Goal: Task Accomplishment & Management: Use online tool/utility

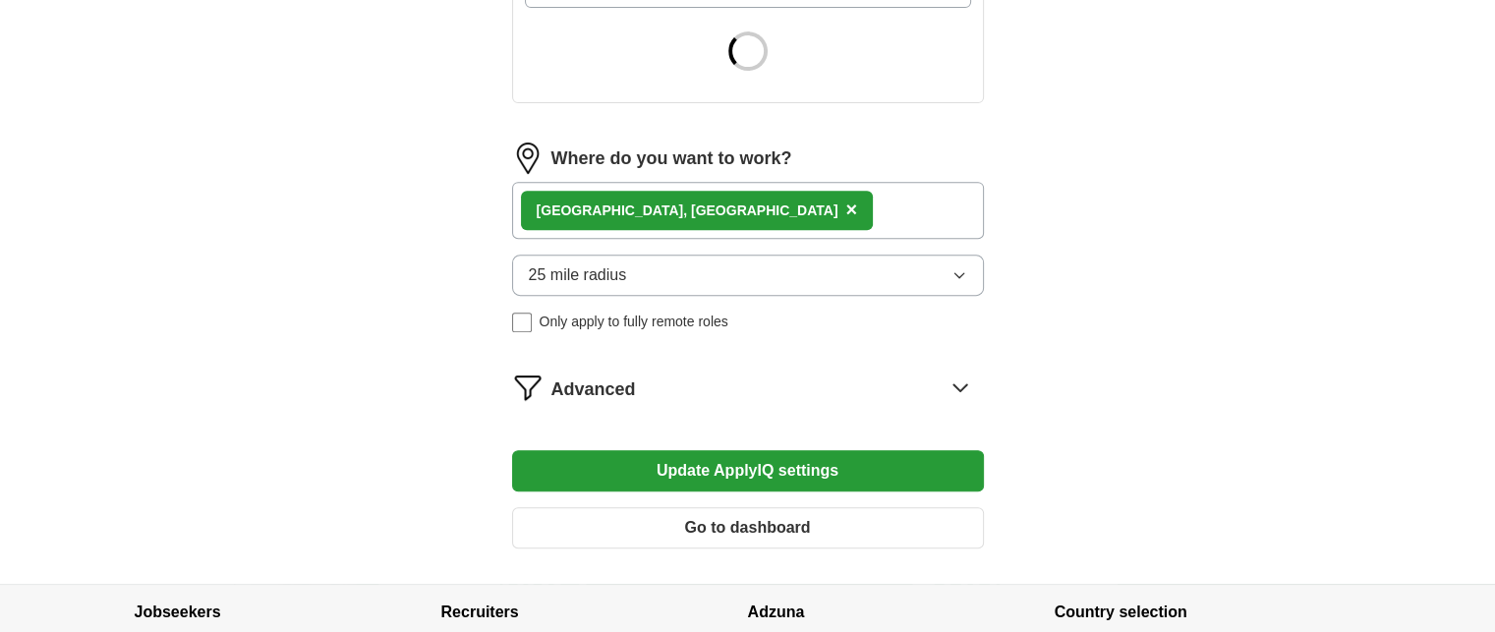
scroll to position [786, 0]
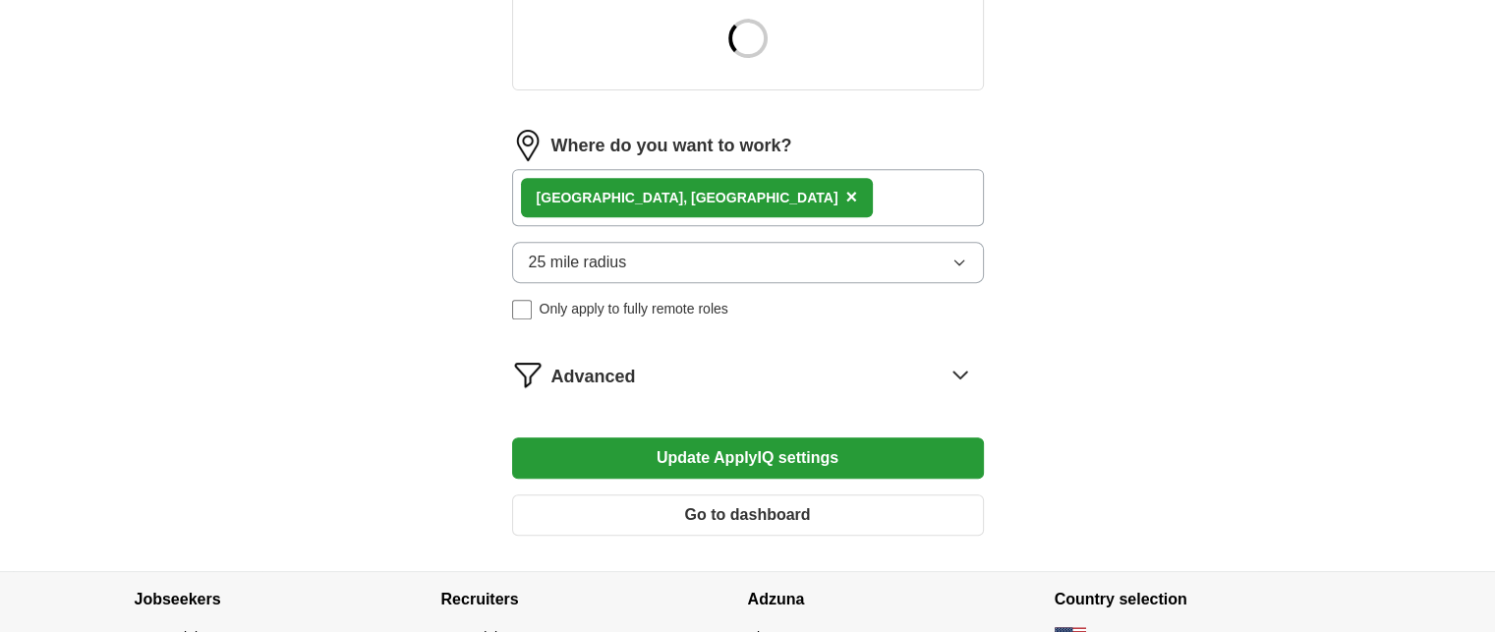
click at [954, 372] on icon at bounding box center [959, 374] width 31 height 31
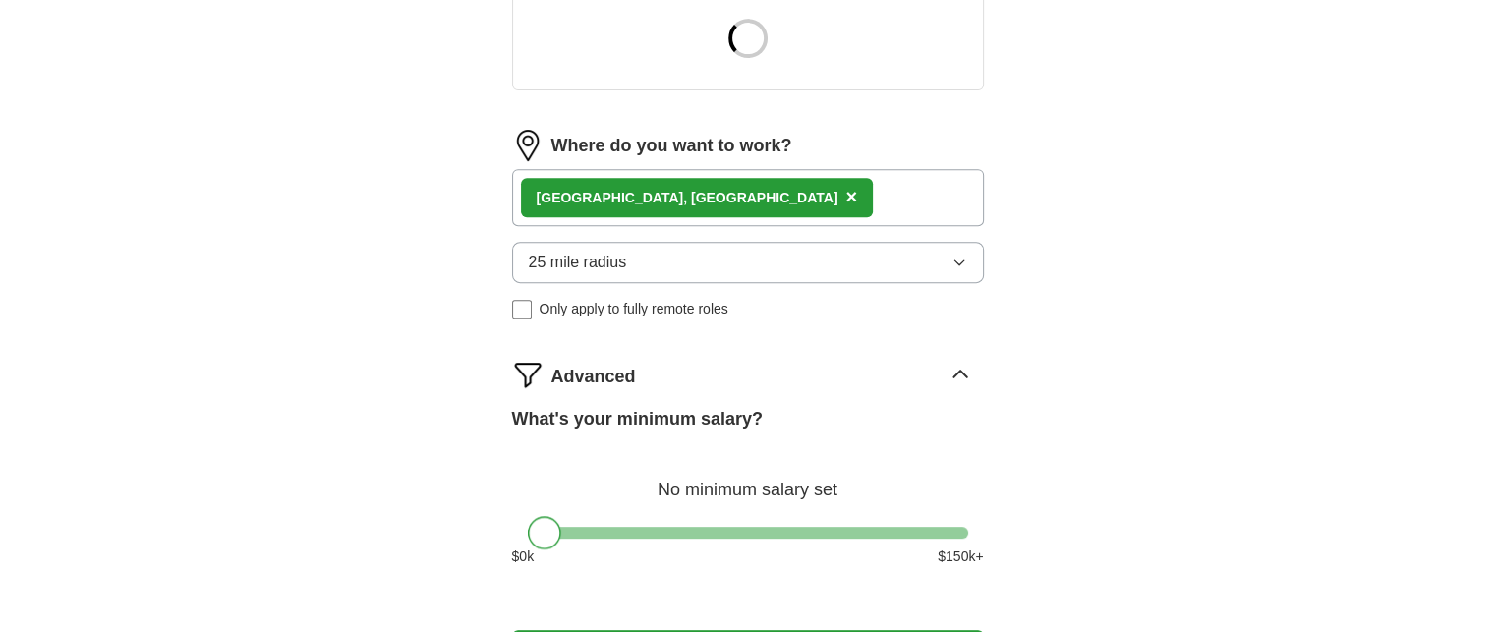
drag, startPoint x: 547, startPoint y: 537, endPoint x: 511, endPoint y: 542, distance: 36.8
click at [512, 542] on div "What's your minimum salary? No minimum salary set $ 0 k $ 150 k+" at bounding box center [748, 494] width 472 height 177
click at [709, 204] on div "[GEOGRAPHIC_DATA], [GEOGRAPHIC_DATA] ×" at bounding box center [748, 197] width 472 height 57
click at [713, 199] on div "[GEOGRAPHIC_DATA], [GEOGRAPHIC_DATA] ×" at bounding box center [748, 197] width 472 height 57
click at [713, 198] on div "[GEOGRAPHIC_DATA], [GEOGRAPHIC_DATA] ×" at bounding box center [748, 197] width 472 height 57
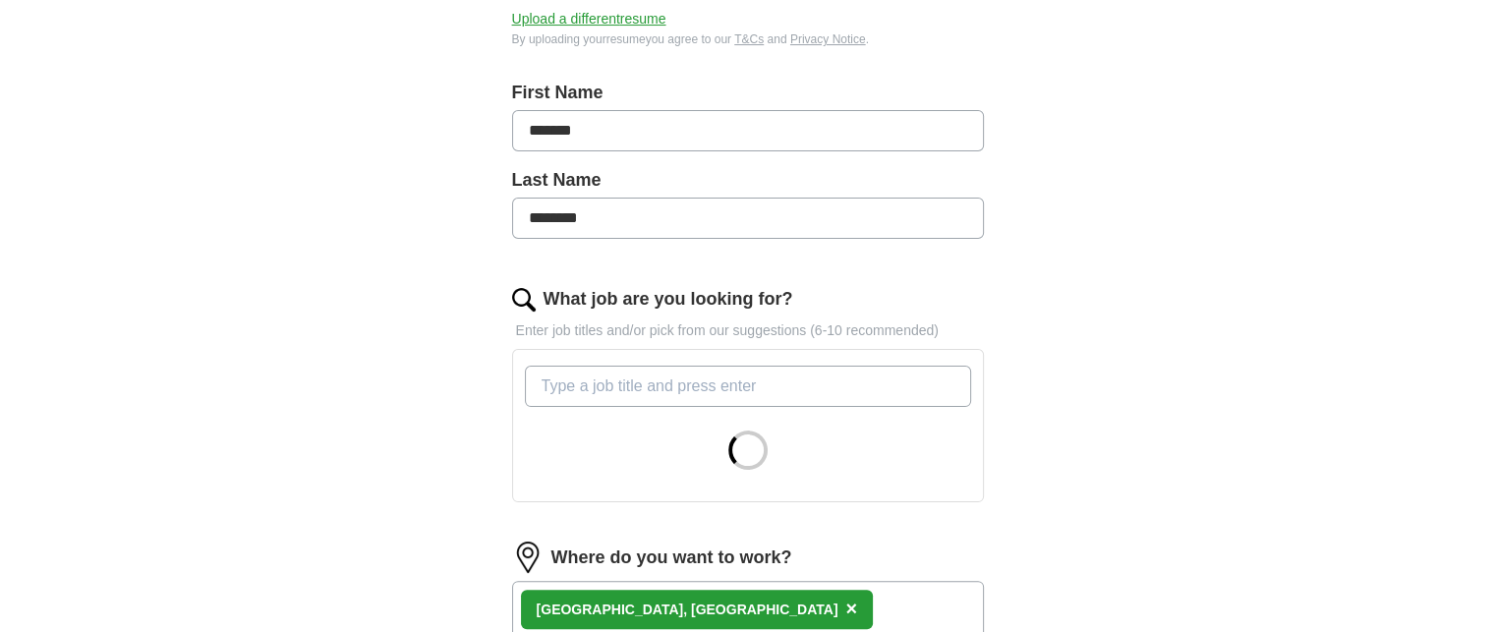
scroll to position [393, 0]
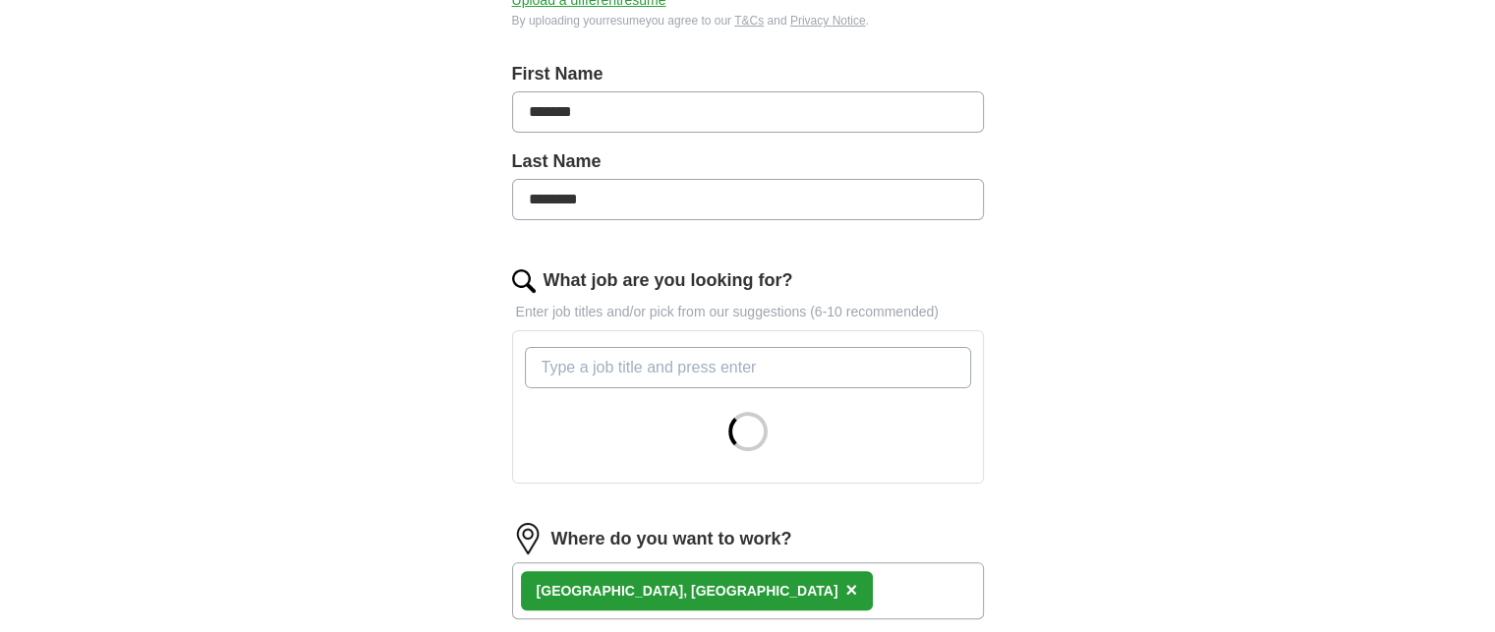
click at [660, 363] on input "What job are you looking for?" at bounding box center [748, 367] width 446 height 41
click at [364, 470] on div "ApplyIQ Let ApplyIQ do the hard work of searching and applying for jobs. Just t…" at bounding box center [748, 412] width 1258 height 1490
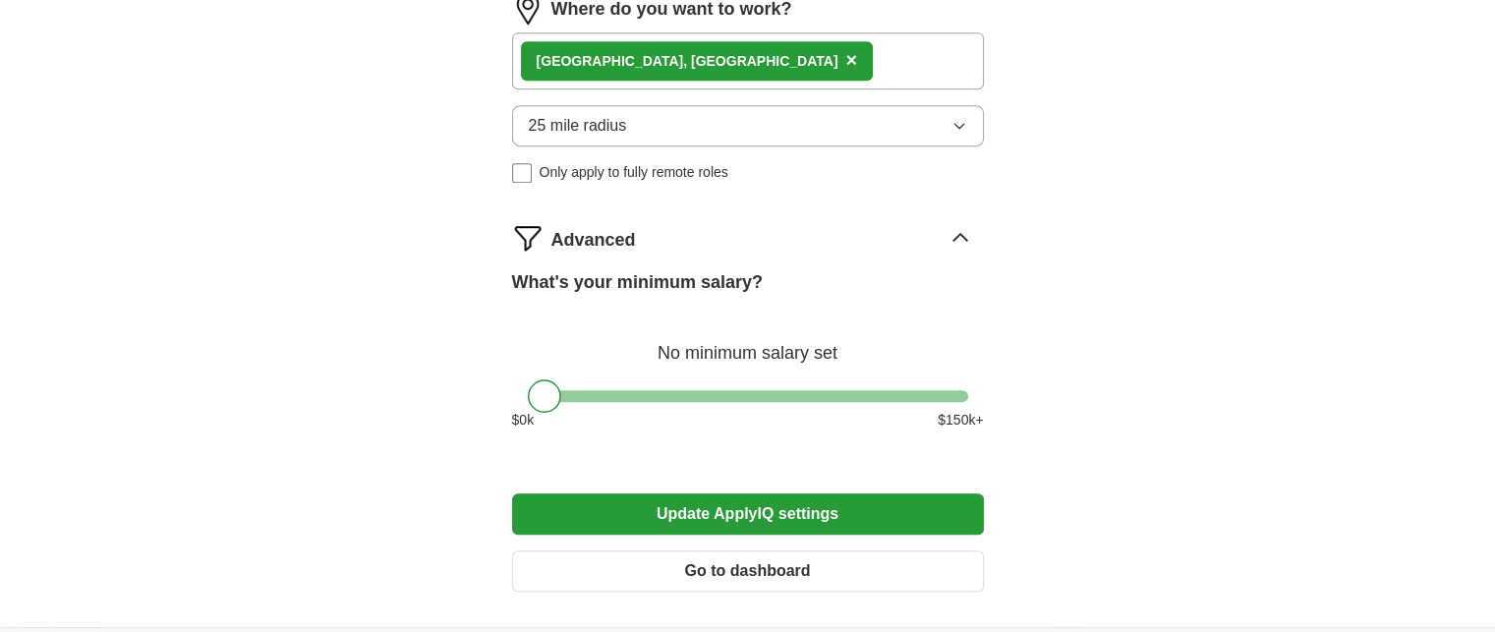
scroll to position [1112, 0]
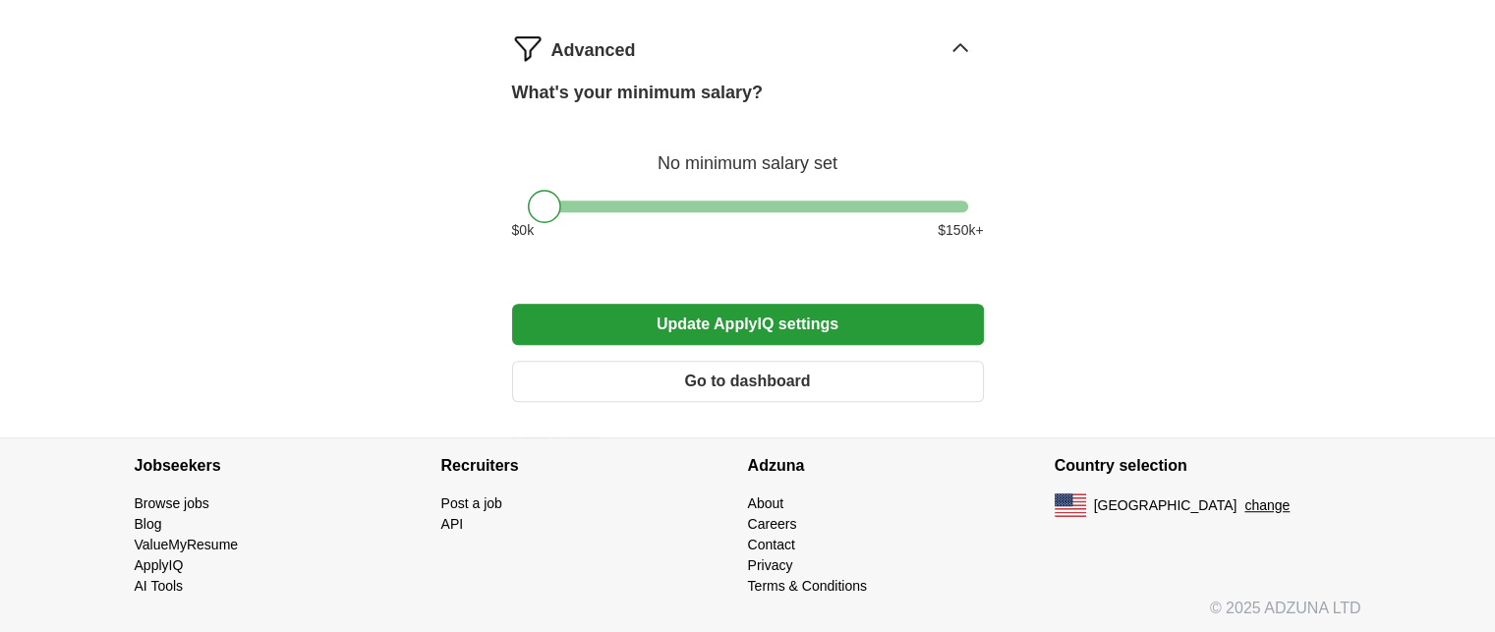
click at [689, 369] on button "Go to dashboard" at bounding box center [748, 381] width 472 height 41
click at [694, 386] on button "Go to dashboard" at bounding box center [748, 381] width 472 height 41
